Goal: Obtain resource: Obtain resource

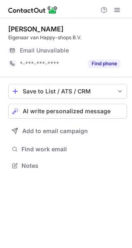
scroll to position [160, 132]
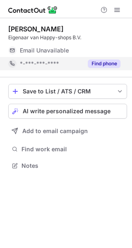
click at [106, 62] on button "Find phone" at bounding box center [104, 63] width 33 height 8
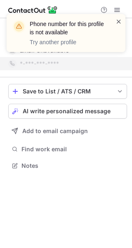
click at [118, 22] on span at bounding box center [119, 21] width 7 height 8
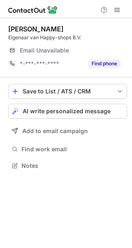
scroll to position [160, 132]
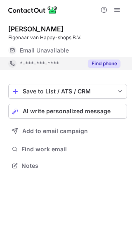
click at [109, 63] on button "Find phone" at bounding box center [104, 63] width 33 height 8
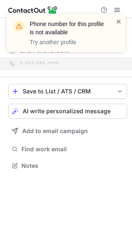
click at [119, 21] on span at bounding box center [119, 21] width 7 height 8
